Goal: Information Seeking & Learning: Learn about a topic

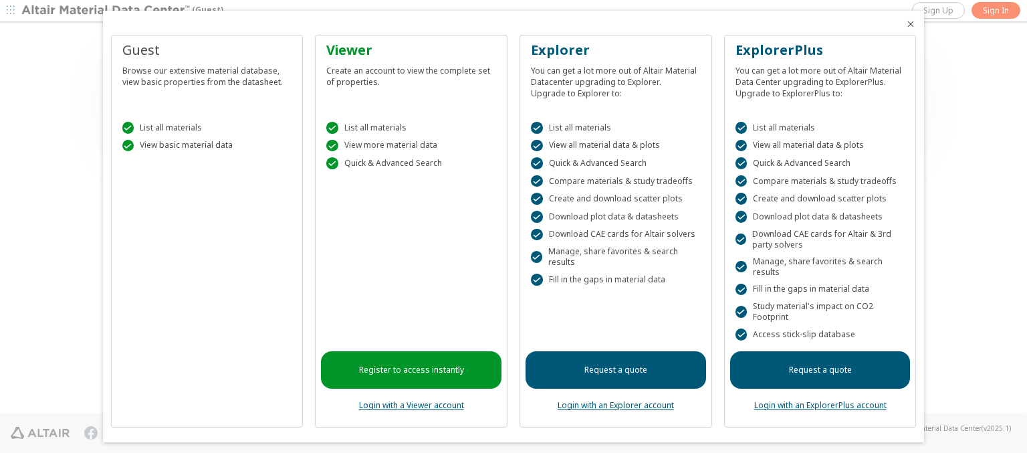
click at [905, 24] on icon "Close" at bounding box center [910, 24] width 11 height 11
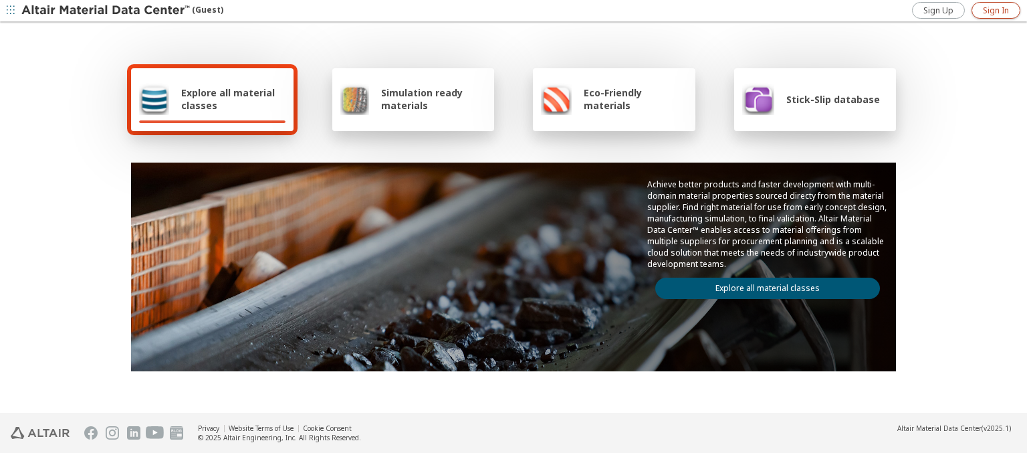
click at [996, 10] on span "Sign In" at bounding box center [996, 10] width 26 height 11
click at [106, 11] on img at bounding box center [106, 10] width 171 height 13
click at [228, 99] on span "Explore all material classes" at bounding box center [233, 98] width 104 height 25
click at [762, 285] on link "Explore all material classes" at bounding box center [767, 288] width 225 height 21
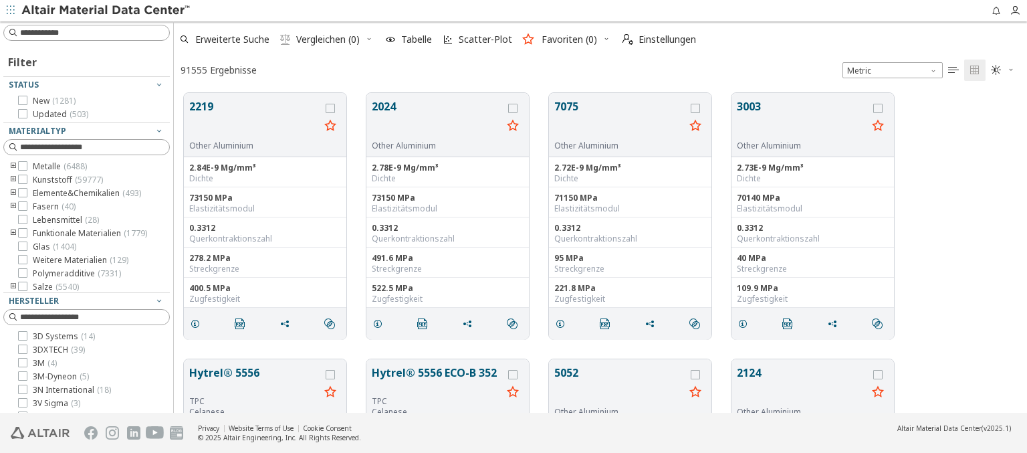
scroll to position [320, 843]
